Goal: Navigation & Orientation: Find specific page/section

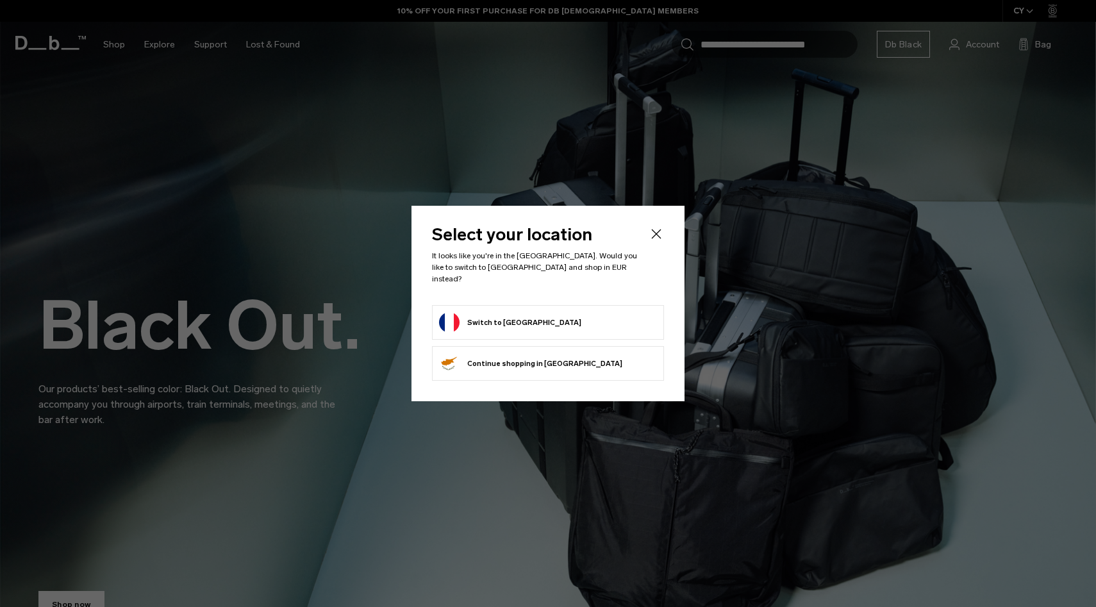
click at [576, 305] on li "Switch to [GEOGRAPHIC_DATA]" at bounding box center [548, 322] width 232 height 35
click at [515, 312] on button "Switch to [GEOGRAPHIC_DATA]" at bounding box center [510, 322] width 142 height 21
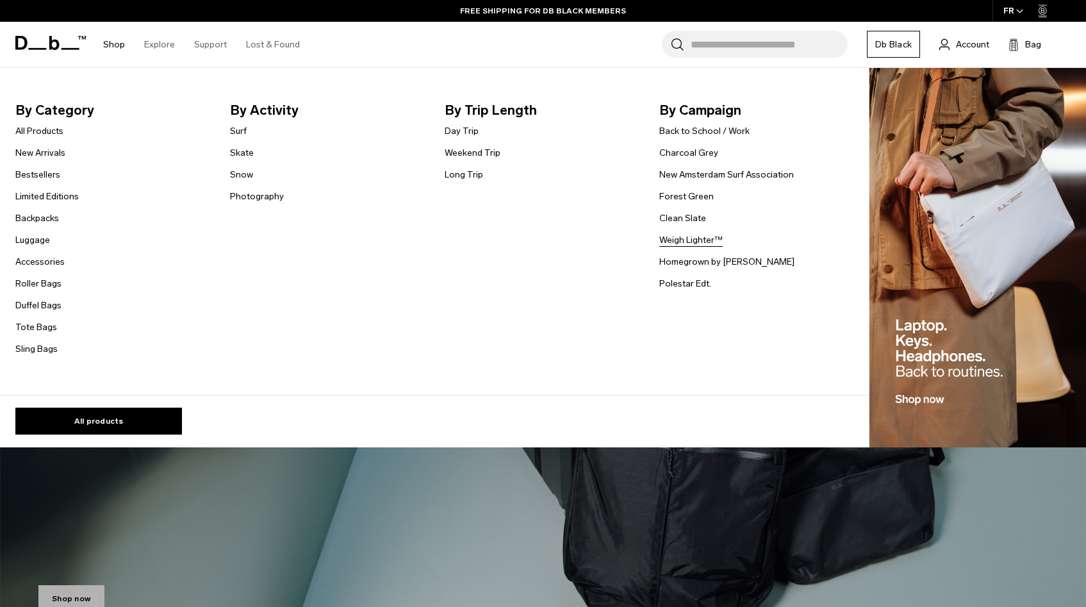
click at [692, 235] on link "Weigh Lighter™" at bounding box center [691, 239] width 63 height 13
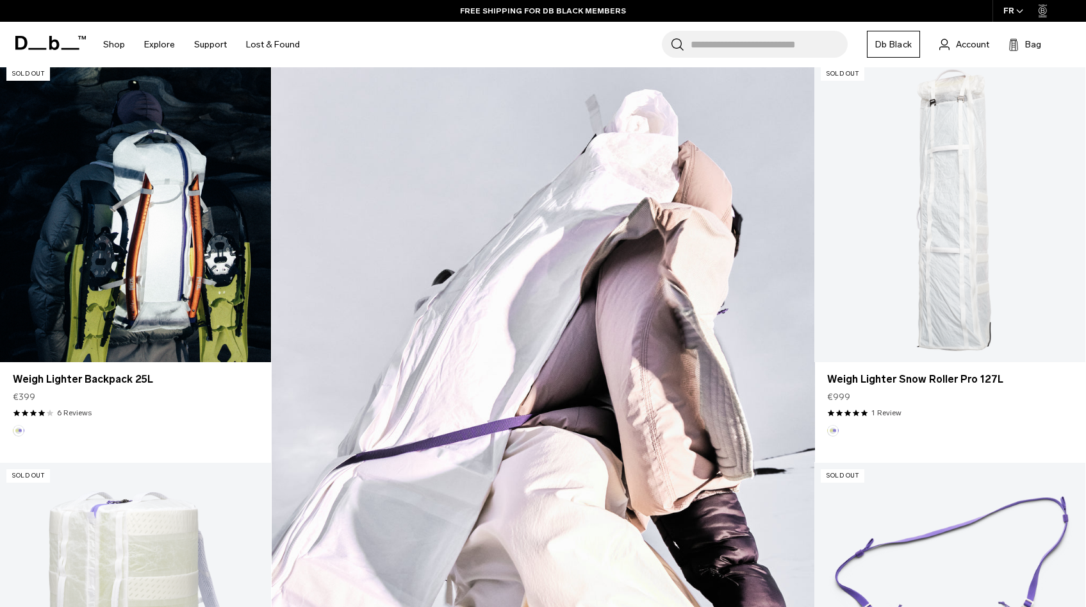
scroll to position [594, 0]
